Goal: Use online tool/utility: Utilize a website feature to perform a specific function

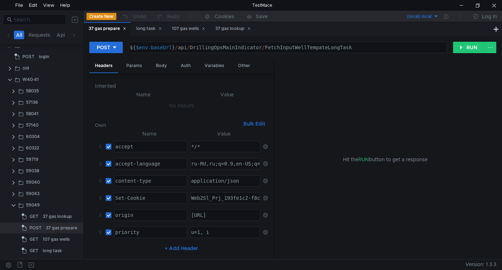
click at [126, 30] on icon at bounding box center [125, 29] width 4 height 4
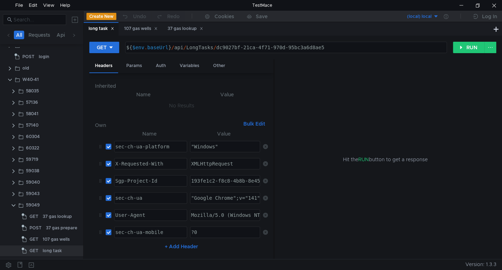
click at [114, 29] on icon at bounding box center [113, 29] width 4 height 4
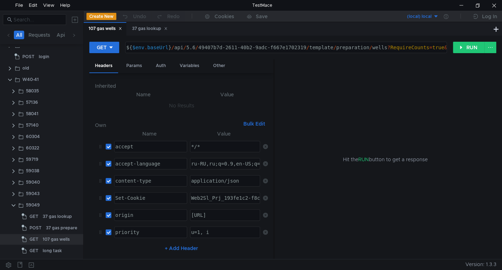
click at [122, 29] on icon at bounding box center [121, 29] width 4 height 4
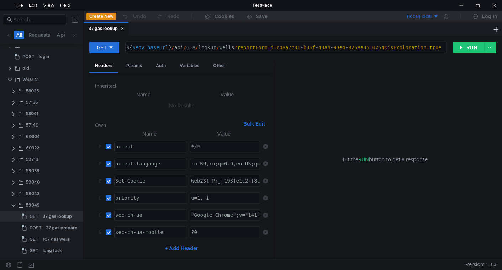
click at [124, 30] on icon at bounding box center [123, 29] width 4 height 4
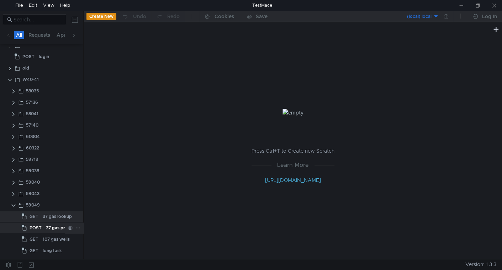
click at [50, 228] on div "37 gas prepare" at bounding box center [61, 227] width 31 height 11
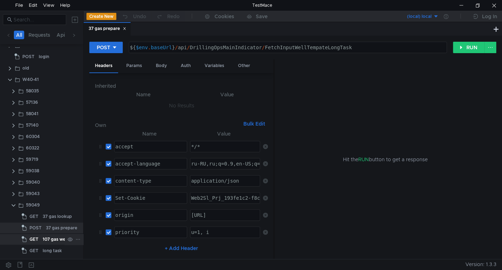
click at [50, 239] on div "107 gas wells" at bounding box center [56, 239] width 27 height 11
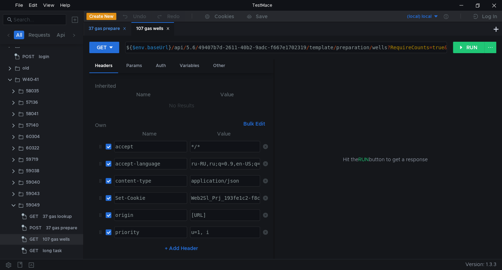
click at [126, 30] on icon at bounding box center [125, 29] width 4 height 4
click at [57, 241] on div "107 gas wells" at bounding box center [56, 239] width 27 height 11
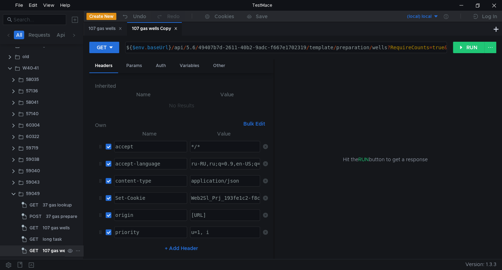
click at [54, 251] on div "107 gas wells Copy" at bounding box center [62, 250] width 39 height 11
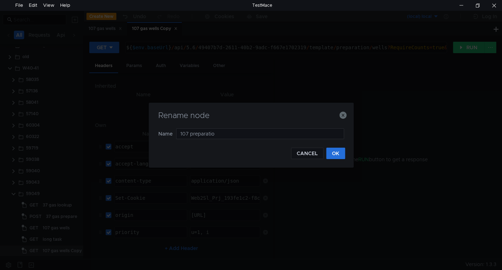
type input "107 preparation"
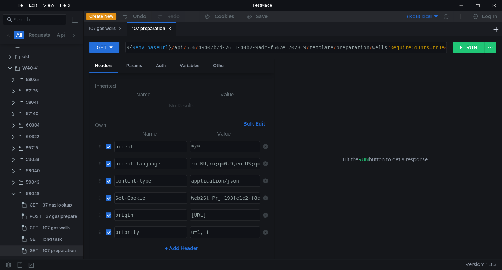
click at [372, 48] on div "${ $env . baseUrl } / api / 5.6 / 49407b7d-2611-40b2-9adc-f667e1702319 / templa…" at bounding box center [295, 53] width 341 height 17
type textarea "${$env.baseUrl}/api/5.6/49407b7d-2611-40b2-9adc-f667e1702319/template/preparati…"
click at [137, 66] on div "Params" at bounding box center [134, 65] width 27 height 13
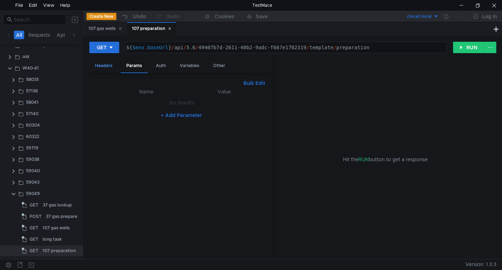
click at [110, 66] on div "Headers" at bounding box center [103, 65] width 29 height 13
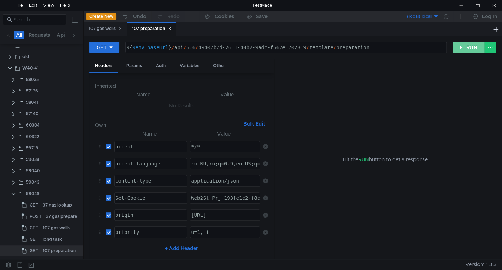
click at [472, 46] on button "RUN" at bounding box center [469, 47] width 32 height 11
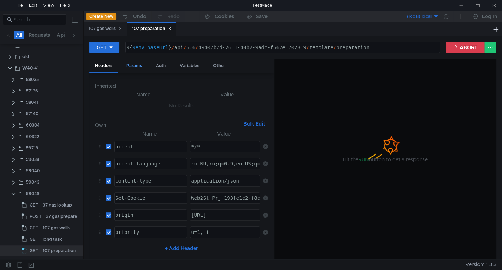
click at [141, 64] on div "Params" at bounding box center [134, 65] width 27 height 13
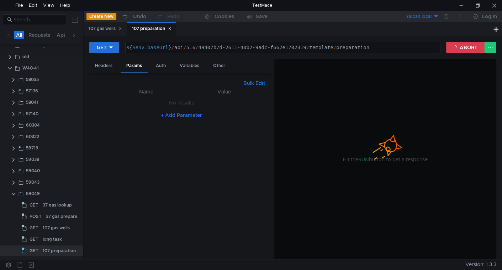
click at [131, 106] on td "No Results" at bounding box center [181, 103] width 173 height 14
click at [258, 80] on button "Bulk Edit" at bounding box center [254, 83] width 27 height 9
click at [153, 113] on div at bounding box center [181, 175] width 173 height 177
paste textarea "wellIds"
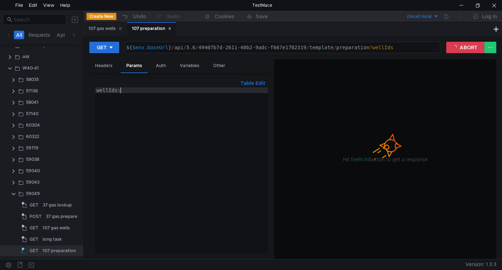
type textarea "wellIds:"
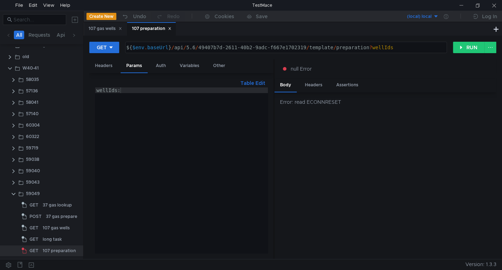
drag, startPoint x: 59, startPoint y: 226, endPoint x: 81, endPoint y: 211, distance: 26.2
click at [59, 226] on div "107 gas wells" at bounding box center [56, 227] width 27 height 11
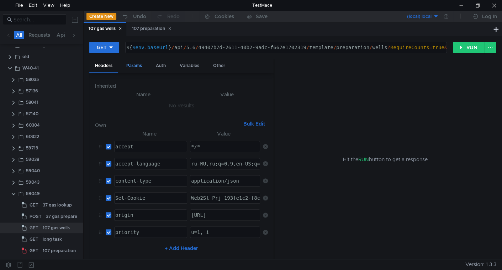
click at [140, 69] on div "Params" at bounding box center [134, 65] width 27 height 13
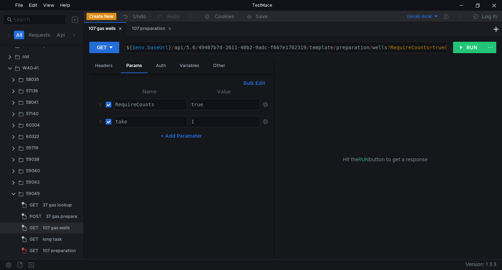
click at [106, 121] on input "checkbox" at bounding box center [109, 122] width 6 height 6
checkbox input "false"
drag, startPoint x: 465, startPoint y: 43, endPoint x: 445, endPoint y: 76, distance: 38.5
click at [466, 44] on button "RUN" at bounding box center [469, 47] width 32 height 11
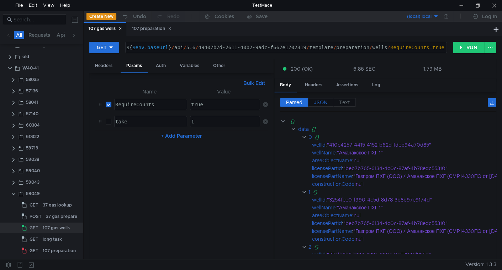
click at [324, 100] on span "JSON" at bounding box center [321, 102] width 14 height 6
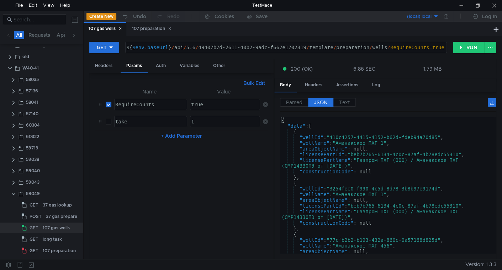
click at [250, 86] on button "Bulk Edit" at bounding box center [254, 83] width 27 height 9
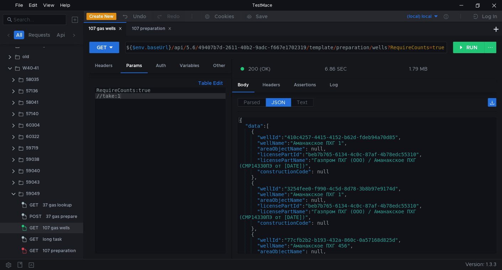
drag, startPoint x: 274, startPoint y: 124, endPoint x: 182, endPoint y: 129, distance: 91.6
click at [182, 129] on as-split "Headers Params Auth Variables Other Table Edit RequireCounts:true //take:1 הההה…" at bounding box center [292, 159] width 407 height 200
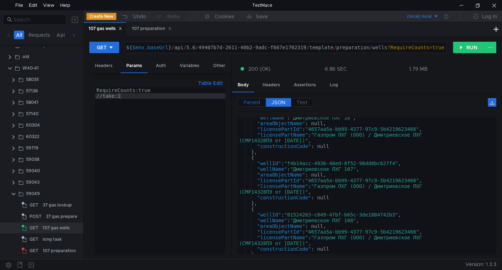
click at [251, 103] on span "Parsed" at bounding box center [252, 102] width 16 height 6
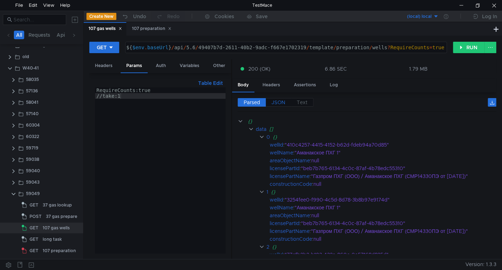
click at [283, 104] on span "JSON" at bounding box center [279, 102] width 14 height 6
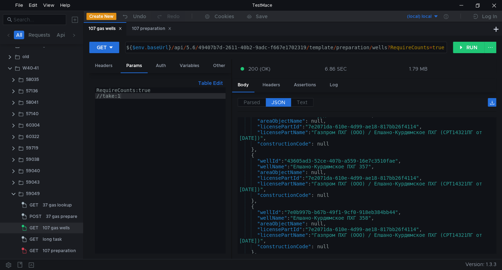
scroll to position [1235, 0]
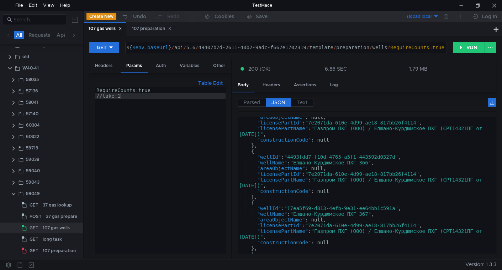
type textarea ""wellId": "4493fdd7-f10d-4765-a5f1-443592d0327d","
click at [305, 155] on div ""areaObjectName" : null, "licensePartId" : "7e2071da-610e-4d99-ae18-817bb26f411…" at bounding box center [366, 187] width 256 height 147
drag, startPoint x: 305, startPoint y: 155, endPoint x: 375, endPoint y: 156, distance: 70.5
click at [375, 156] on div ""areaObjectName" : null, "licensePartId" : "7e2071da-610e-4d99-ae18-817bb26f411…" at bounding box center [366, 187] width 256 height 147
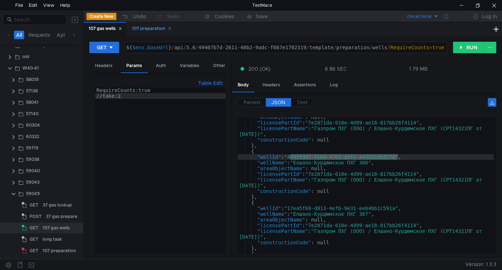
click at [147, 30] on div "107 preparation" at bounding box center [152, 28] width 40 height 7
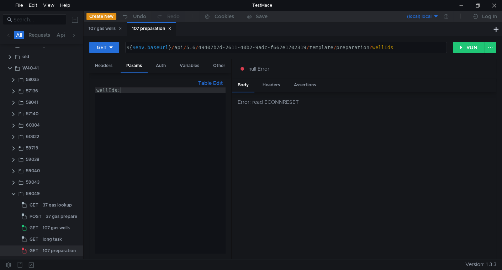
click at [141, 89] on div "wellIds:" at bounding box center [160, 175] width 131 height 177
paste textarea "4493fdd7-f10d-4765-a5f1-443592d0327d"
type textarea "wellIds:4493fdd7-f10d-4765-a5f1-443592d0327d"
paste textarea "wellIds"
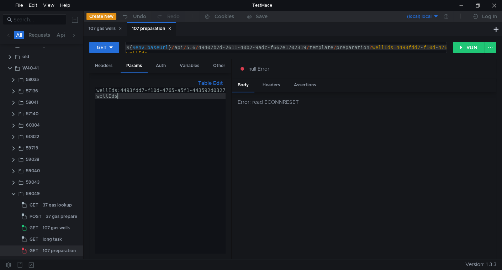
type textarea "wellIds:"
paste textarea "wellIds:"
type textarea "wellIds:"
paste textarea "wellIds:"
type textarea "wellIds:"
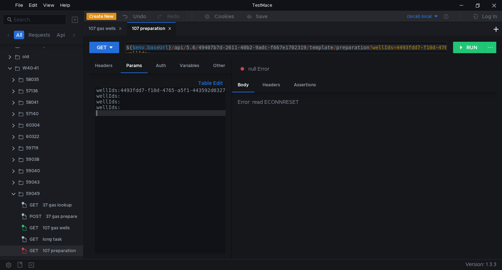
paste textarea "wellIds:"
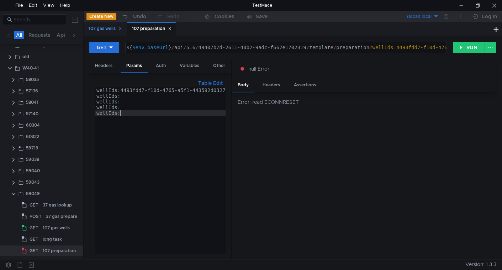
type textarea "wellIds:"
click at [105, 25] on div "107 gas wells" at bounding box center [105, 28] width 33 height 7
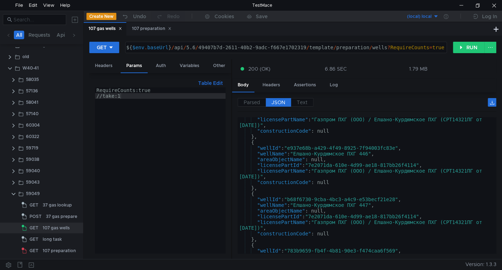
scroll to position [4851, 0]
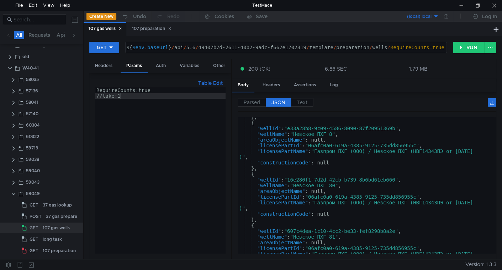
type textarea ""wellId": "16e280f1-7d2d-42cb-b739-8b6bd61eb660","
click at [294, 179] on div "} , { "wellId" : "e33a28b8-9c09-4586-8090-87f20951369b" , "wellName" : "Невское…" at bounding box center [366, 190] width 256 height 153
drag, startPoint x: 294, startPoint y: 179, endPoint x: 377, endPoint y: 177, distance: 82.6
click at [377, 177] on div "} , { "wellId" : "e33a28b8-9c09-4586-8090-87f20951369b" , "wellName" : "Невское…" at bounding box center [366, 190] width 256 height 153
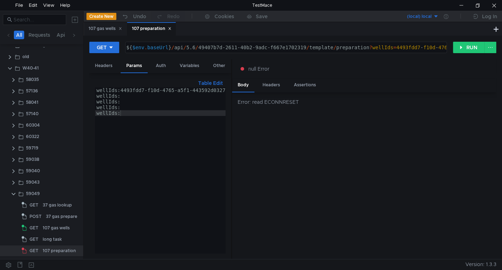
click at [137, 95] on div "wellIds:4493fdd7-f10d-4765-a5f1-443592d0327d wellIds: wellIds: wellIds: wellIds:" at bounding box center [162, 174] width 135 height 174
paste textarea "16e280f1-7d2d-42cb-b739-8b6bd61eb660"
type textarea "wellIds:16e280f1-7d2d-42cb-b739-8b6bd61eb660"
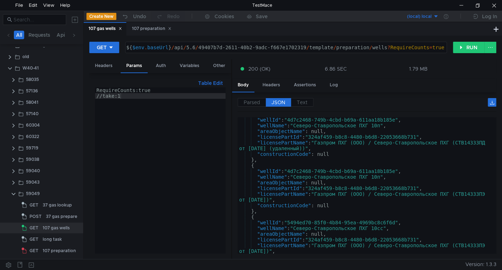
scroll to position [5743, 0]
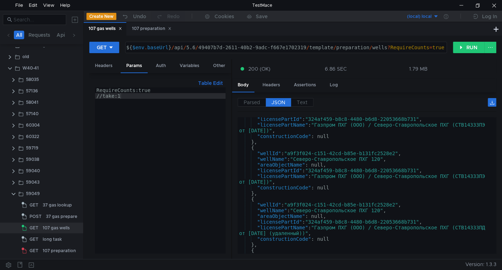
type textarea ""wellId": "a9f3f024-c151-42cd-b85e-b131fc2528e2","
click at [304, 152] on div ""licensePartId" : "324af459-b8c8-4480-b6d8-22053668b731" , "licensePartName" : …" at bounding box center [366, 189] width 256 height 147
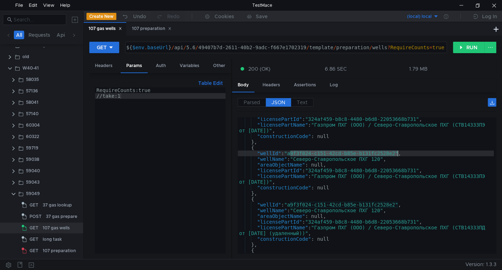
drag, startPoint x: 304, startPoint y: 152, endPoint x: 366, endPoint y: 154, distance: 62.3
click at [366, 154] on div ""licensePartId" : "324af459-b8c8-4480-b6d8-22053668b731" , "licensePartName" : …" at bounding box center [366, 189] width 256 height 147
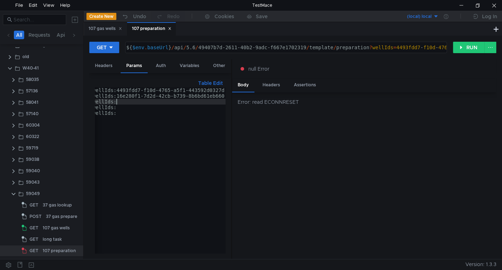
click at [131, 101] on div "wellIds:4493fdd7-f10d-4765-a5f1-443592d0327d wellIds:16e280f1-7d2d-42cb-b739-8b…" at bounding box center [158, 174] width 135 height 174
paste textarea "a9f3f024-c151-42cd-b85e-b131fc2528e2"
type textarea "wellIds:a9f3f024-c151-42cd-b85e-b131fc2528e2"
click at [133, 105] on div "wellIds:4493fdd7-f10d-4765-a5f1-443592d0327d wellIds:16e280f1-7d2d-42cb-b739-8b…" at bounding box center [158, 174] width 135 height 174
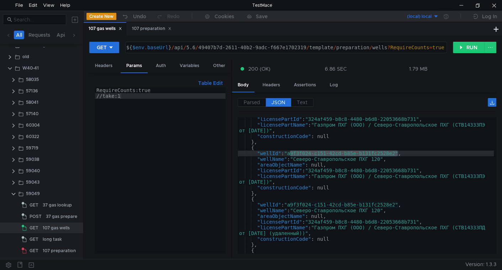
click at [474, 154] on div ""licensePartId" : "324af459-b8c8-4480-b6d8-22053668b731" , "licensePartName" : …" at bounding box center [366, 189] width 256 height 147
click at [470, 151] on div ""licensePartId" : "324af459-b8c8-4480-b6d8-22053668b731" , "licensePartName" : …" at bounding box center [366, 189] width 256 height 147
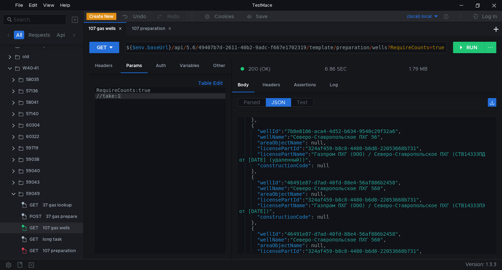
scroll to position [8374, 0]
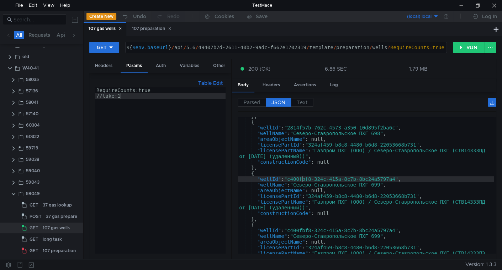
click at [302, 176] on div "} , { "wellId" : "2814f57b-762c-4573-a350-10d895f2ba6c" , "wellName" : "Северо-…" at bounding box center [366, 189] width 256 height 153
type textarea ""wellId": "c400fbf8-324c-415a-8c7b-8bc24a5797a4","
drag, startPoint x: 302, startPoint y: 176, endPoint x: 380, endPoint y: 178, distance: 78.0
click at [380, 178] on div "} , { "wellId" : "2814f57b-762c-4573-a350-10d895f2ba6c" , "wellName" : "Северо-…" at bounding box center [366, 189] width 256 height 153
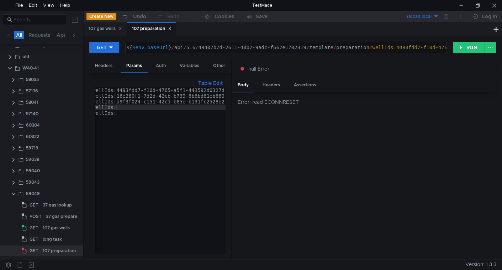
click at [131, 109] on div "wellIds:4493fdd7-f10d-4765-a5f1-443592d0327d wellIds:16e280f1-7d2d-42cb-b739-8b…" at bounding box center [158, 174] width 135 height 174
paste textarea "c400fbf8-324c-415a-8c7b-8bc24a5797a4"
type textarea "wellIds:c400fbf8-324c-415a-8c7b-8bc24a5797a4"
click at [127, 114] on div "wellIds:4493fdd7-f10d-4765-a5f1-443592d0327d wellIds:16e280f1-7d2d-42cb-b739-8b…" at bounding box center [158, 174] width 135 height 174
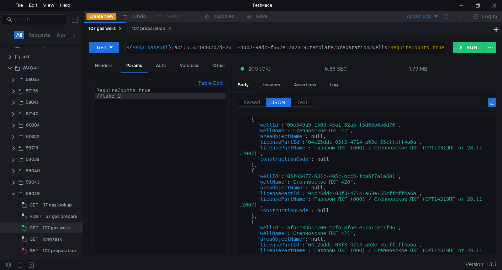
scroll to position [11371, 0]
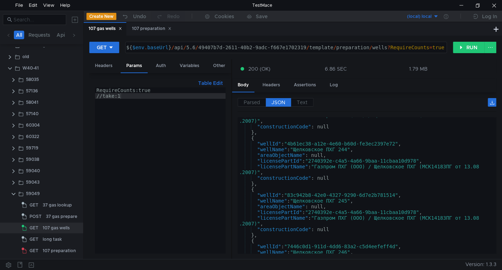
type textarea ""wellId": "83c942b8-42e0-4327-9290-6d7e2b781514","
click at [303, 192] on div ""licensePartName" : "Газпром ПХГ (ООО) / Щелковское ПХГ (МСК14183ПГ от 13.08 .2…" at bounding box center [366, 188] width 256 height 153
drag, startPoint x: 303, startPoint y: 192, endPoint x: 375, endPoint y: 192, distance: 71.6
click at [375, 192] on div ""licensePartName" : "Газпром ПХГ (ООО) / Щелковское ПХГ (МСК14183ПГ от 13.08 .2…" at bounding box center [366, 188] width 256 height 153
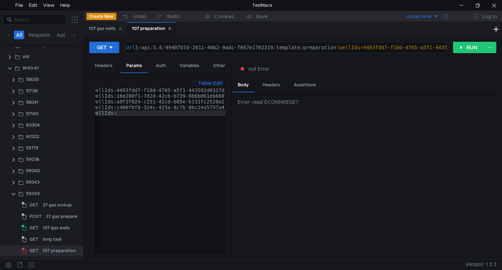
click at [141, 114] on div "wellIds:4493fdd7-f10d-4765-a5f1-443592d0327d wellIds:16e280f1-7d2d-42cb-b739-8b…" at bounding box center [158, 174] width 135 height 174
paste textarea "83c942b8-42e0-4327-9290-6d7e2b781514"
type textarea "wellIds:83c942b8-42e0-4327-9290-6d7e2b781514"
click at [461, 46] on button "RUN" at bounding box center [469, 47] width 32 height 11
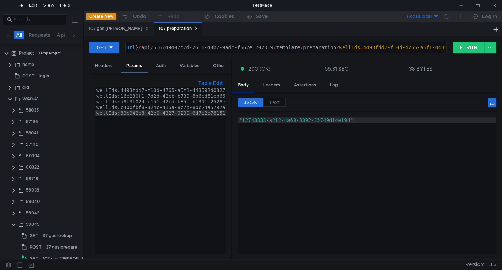
scroll to position [31, 0]
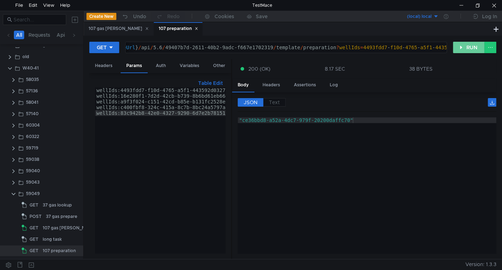
click at [455, 47] on button "RUN" at bounding box center [469, 47] width 32 height 11
click at [458, 46] on button "RUN" at bounding box center [469, 47] width 32 height 11
drag, startPoint x: 471, startPoint y: 44, endPoint x: 468, endPoint y: 48, distance: 5.3
click at [471, 44] on button "RUN" at bounding box center [469, 47] width 32 height 11
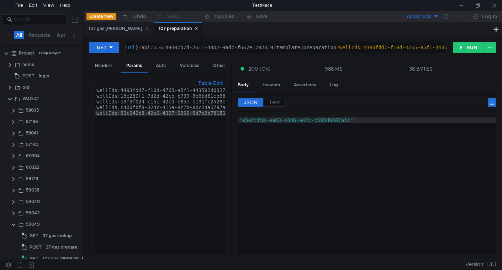
scroll to position [31, 0]
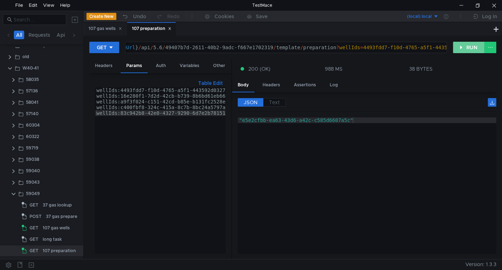
drag, startPoint x: 466, startPoint y: 46, endPoint x: 462, endPoint y: 53, distance: 8.6
click at [467, 46] on button "RUN" at bounding box center [469, 47] width 32 height 11
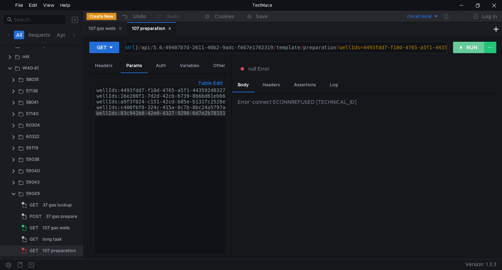
click at [460, 48] on button "RUN" at bounding box center [469, 47] width 32 height 11
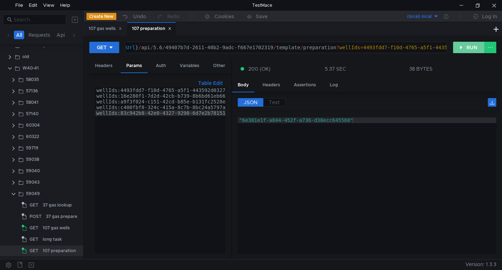
click at [468, 49] on button "RUN" at bounding box center [469, 47] width 32 height 11
type textarea ""edaa3828-86a0-4957-bbb2-51e21d569462""
click at [249, 121] on div ""edaa3828-86a0-4957-bbb2-51e21d569462"" at bounding box center [367, 190] width 259 height 147
drag, startPoint x: 249, startPoint y: 121, endPoint x: 322, endPoint y: 120, distance: 73.0
click at [322, 120] on div ""edaa3828-86a0-4957-bbb2-51e21d569462"" at bounding box center [367, 190] width 259 height 147
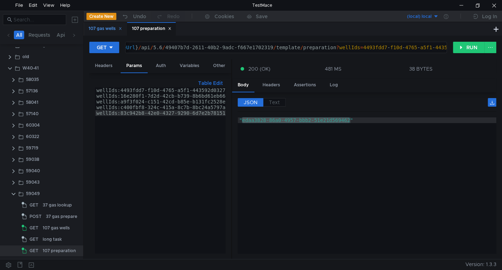
click at [121, 28] on icon at bounding box center [120, 28] width 2 height 2
click at [50, 239] on div "long task" at bounding box center [52, 239] width 19 height 11
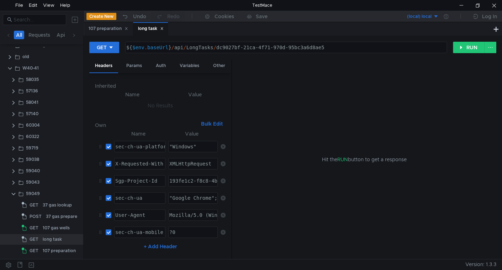
click at [225, 47] on div "${ $env . baseUrl } / api / LongTasks / dc9027bf-21ca-4f71-970d-95bc3a6d8ae5" at bounding box center [285, 53] width 321 height 17
drag, startPoint x: 225, startPoint y: 47, endPoint x: 308, endPoint y: 45, distance: 83.0
click at [308, 45] on div "${ $env . baseUrl } / api / LongTasks / dc9027bf-21ca-4f71-970d-95bc3a6d8ae5" at bounding box center [285, 53] width 321 height 17
paste textarea "edaa3828-86a0-4957-bbb2-51e21d569462"
type textarea "${$env.baseUrl}/api/LongTasks/edaa3828-86a0-4957-bbb2-51e21d569462"
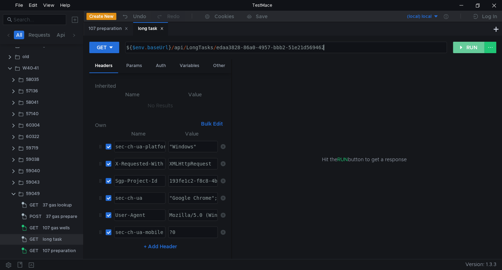
click at [471, 48] on button "RUN" at bounding box center [469, 47] width 32 height 11
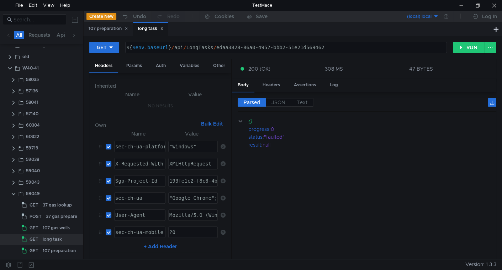
click at [457, 56] on div "GET ${$env.baseUrl}/api/LongTasks/edaa3828-86a0-4957-bbb2-51e21d569462 ${ $env …" at bounding box center [292, 50] width 407 height 18
click at [461, 51] on button "RUN" at bounding box center [469, 47] width 32 height 11
click at [54, 252] on div "107 preparation" at bounding box center [59, 250] width 33 height 11
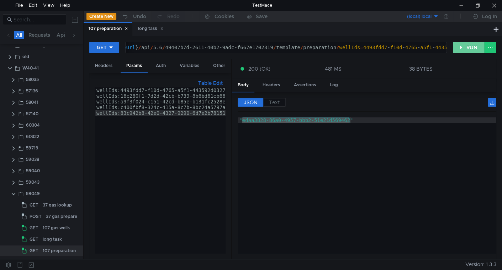
click at [459, 46] on button "RUN" at bounding box center [469, 47] width 32 height 11
